Goal: Find specific page/section: Find specific page/section

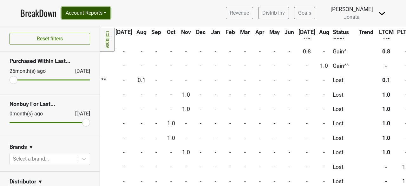
click at [106, 16] on button "Account Reports" at bounding box center [86, 13] width 49 height 12
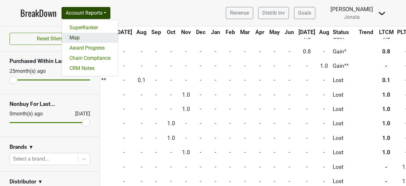
click at [75, 37] on link "Map" at bounding box center [90, 38] width 56 height 10
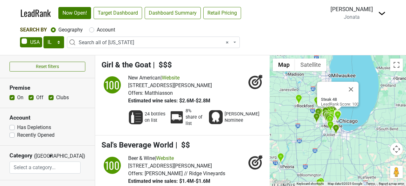
select select "IL"
select select "ALL_IL"
select select
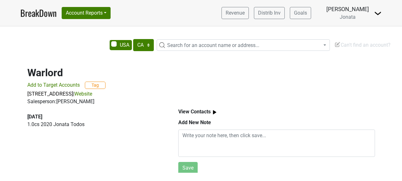
select select "CA"
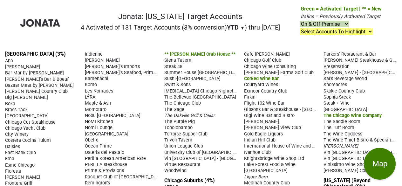
scroll to position [39, 0]
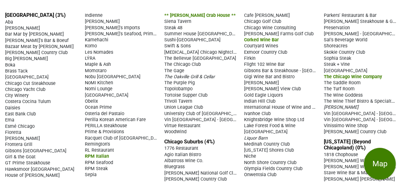
click at [9, 63] on span "Boka" at bounding box center [10, 64] width 10 height 5
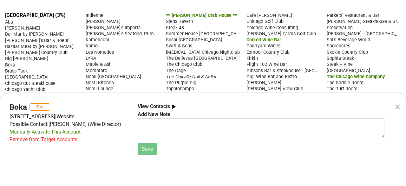
click at [44, 64] on div "× Boka Tag [STREET_ADDRESS] | Website Possible Contact: Thibaut Idenn (Wine Dir…" at bounding box center [203, 93] width 406 height 186
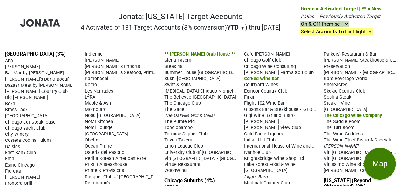
scroll to position [0, 0]
